Goal: Task Accomplishment & Management: Use online tool/utility

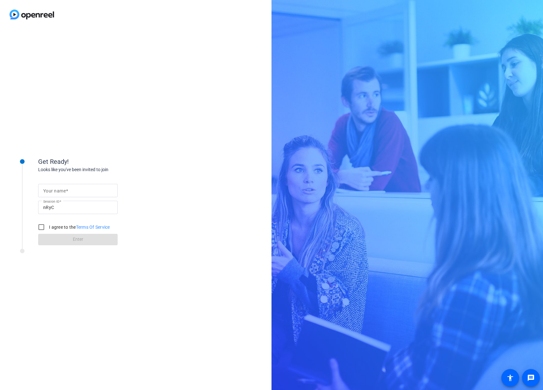
click at [99, 186] on div at bounding box center [77, 190] width 69 height 13
type input "[PERSON_NAME]"
click at [43, 228] on input "I agree to the Terms Of Service" at bounding box center [41, 227] width 13 height 13
checkbox input "true"
click at [57, 243] on span at bounding box center [78, 239] width 80 height 15
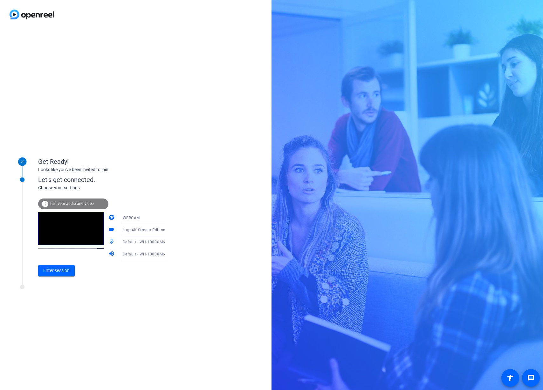
click at [141, 229] on span "Logi 4K Stream Edition (046d:086b)" at bounding box center [156, 229] width 67 height 5
click at [141, 229] on div at bounding box center [271, 195] width 543 height 390
click at [139, 242] on span "Default - WH-1000XM6 (Bluetooth)" at bounding box center [155, 241] width 65 height 5
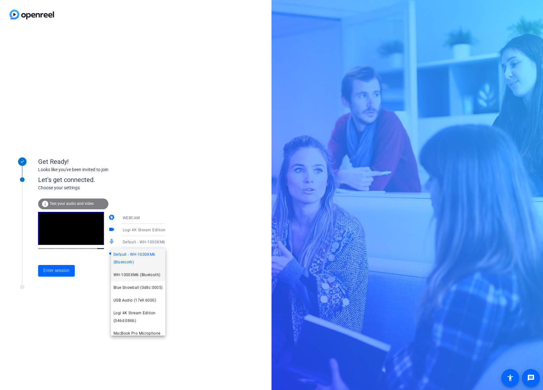
scroll to position [4, 0]
click at [133, 288] on span "Blue Snowball (0d8c:0005)" at bounding box center [138, 284] width 49 height 8
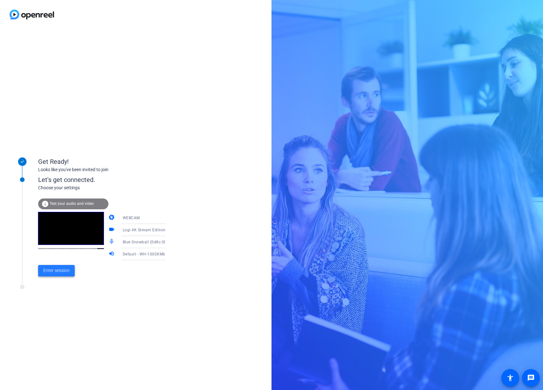
click at [66, 272] on span "Enter session" at bounding box center [56, 270] width 26 height 7
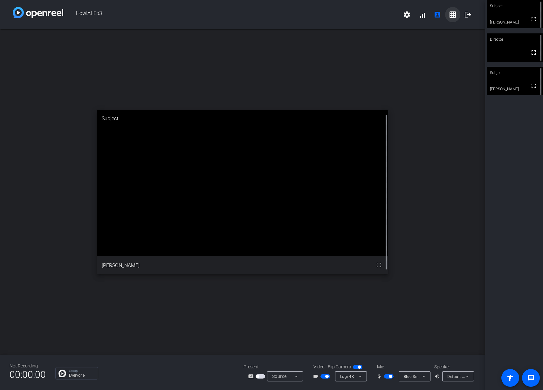
click at [453, 17] on mat-icon "grid_on" at bounding box center [453, 15] width 8 height 8
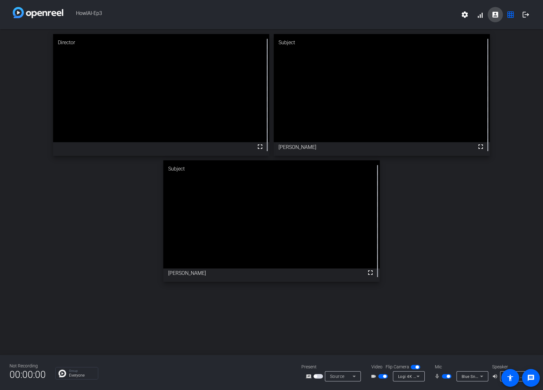
click at [493, 15] on mat-icon "account_box" at bounding box center [496, 15] width 8 height 8
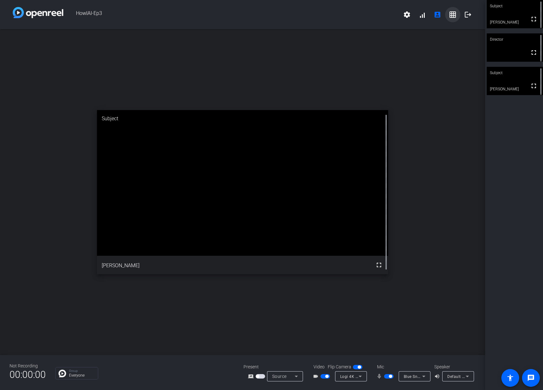
click at [450, 19] on span at bounding box center [452, 14] width 15 height 15
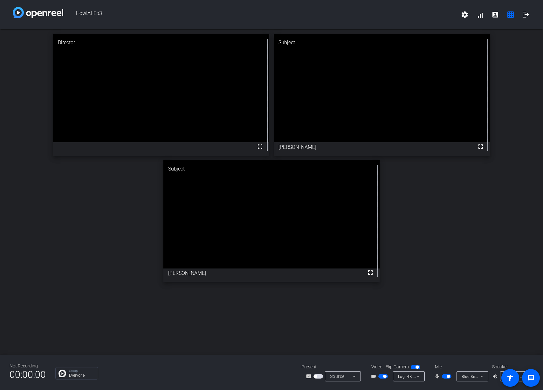
click at [117, 188] on div "Director fullscreen Subject fullscreen [PERSON_NAME] Subject fullscreen [PERSON…" at bounding box center [271, 157] width 543 height 257
click at [449, 377] on span "button" at bounding box center [448, 376] width 3 height 3
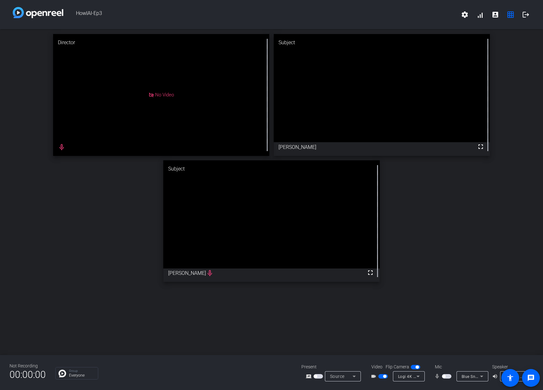
click at [432, 325] on div "Director No Video mic_none Subject fullscreen [PERSON_NAME] Subject fullscreen …" at bounding box center [271, 192] width 543 height 326
click at [447, 374] on span "button" at bounding box center [447, 376] width 10 height 4
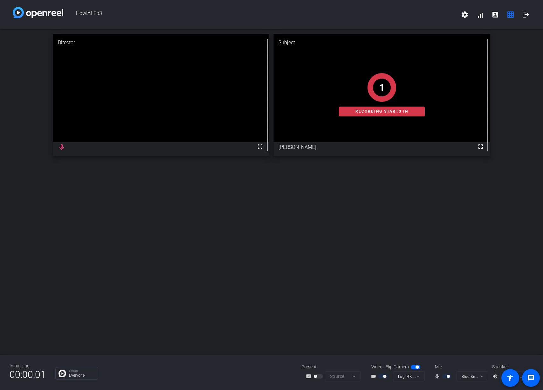
click at [448, 378] on div at bounding box center [447, 376] width 11 height 4
click at [446, 366] on div "Mic" at bounding box center [461, 367] width 64 height 7
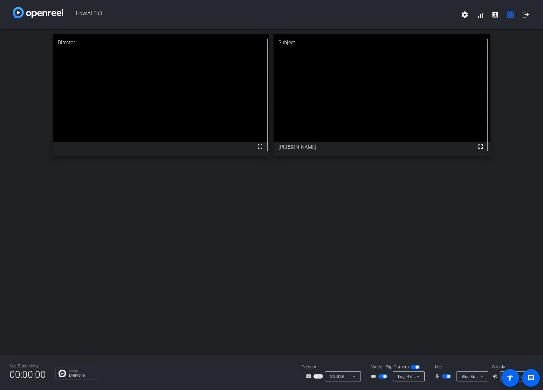
click at [250, 194] on div "Director fullscreen Subject fullscreen [PERSON_NAME]" at bounding box center [271, 192] width 543 height 326
